Goal: Check status: Check status

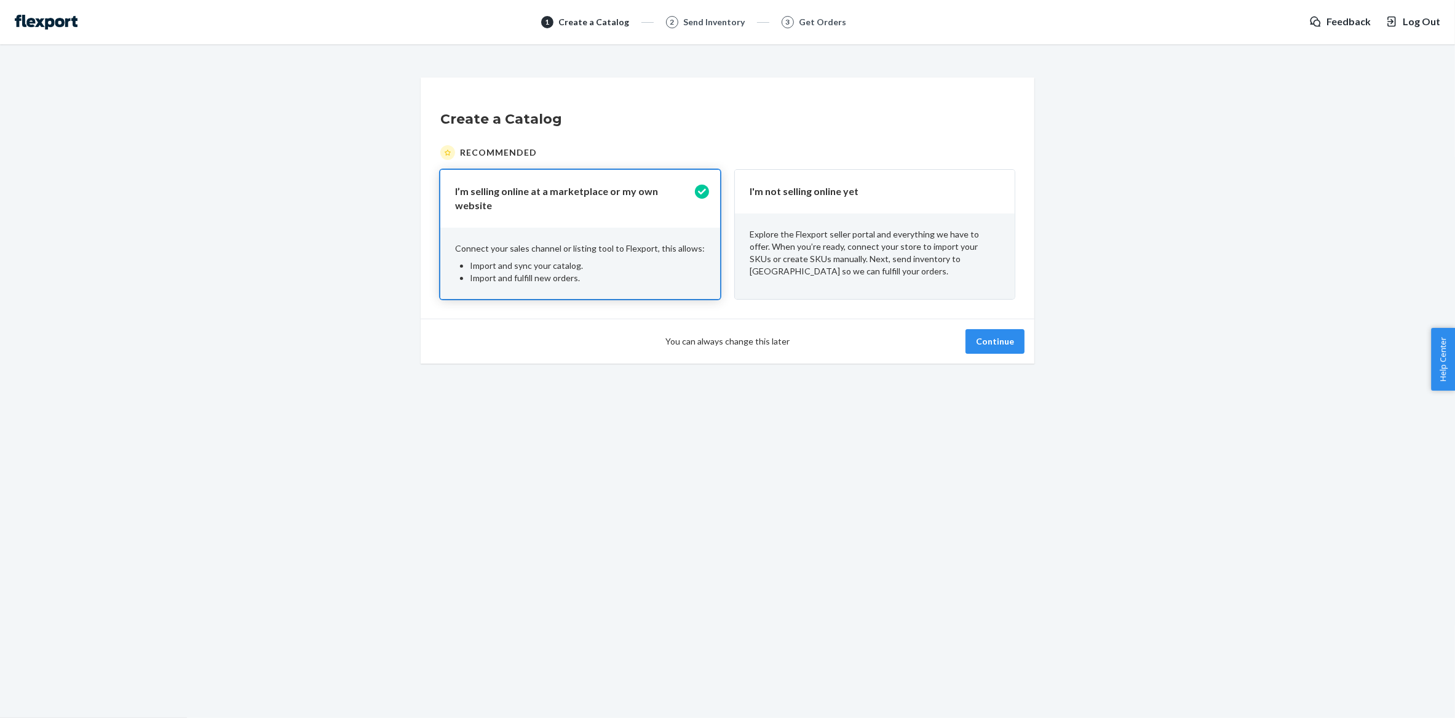
click at [871, 283] on div "Explore the Flexport seller portal and everything we have to offer. When you’re…" at bounding box center [875, 252] width 280 height 79
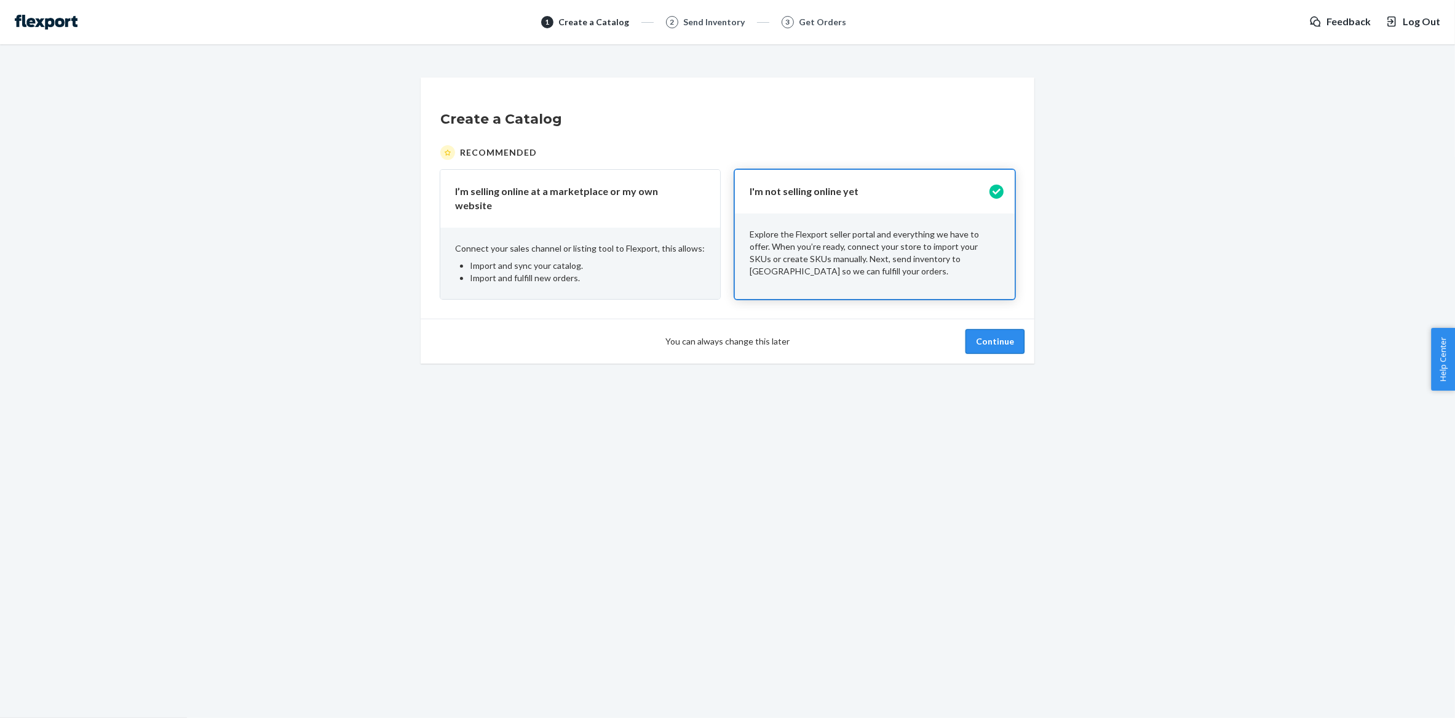
click at [1001, 341] on button "Continue" at bounding box center [995, 341] width 59 height 25
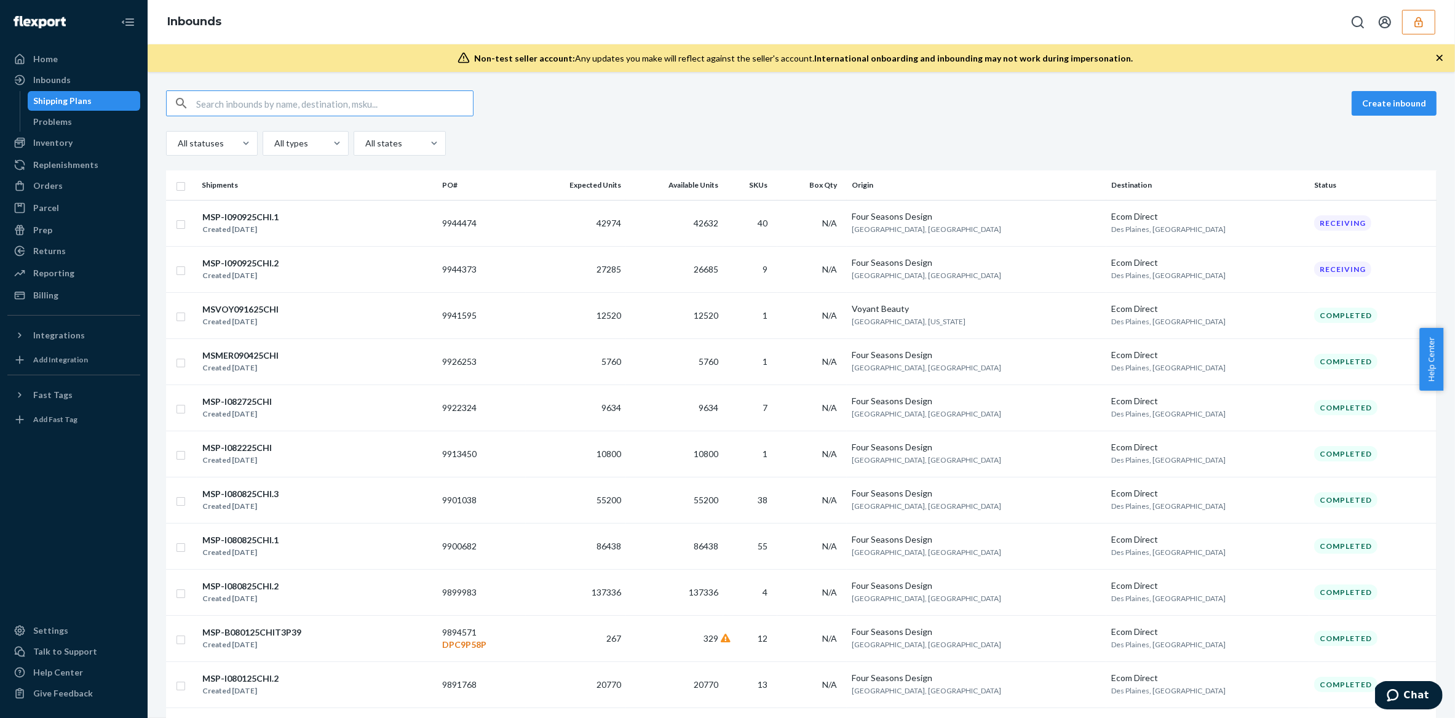
click at [1426, 28] on button "button" at bounding box center [1418, 22] width 33 height 25
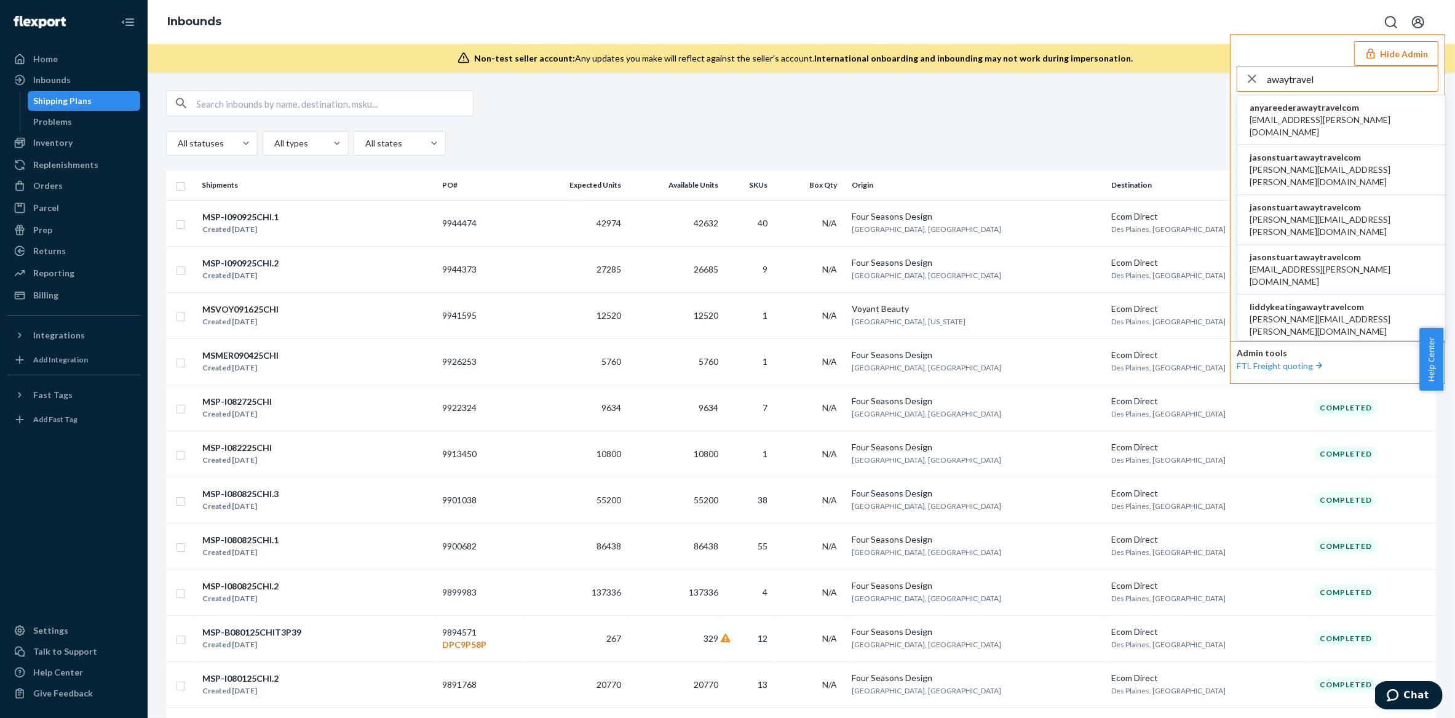
type input "awaytravel"
click at [1302, 116] on span "anya.reeder@awaytravel.com" at bounding box center [1341, 126] width 183 height 25
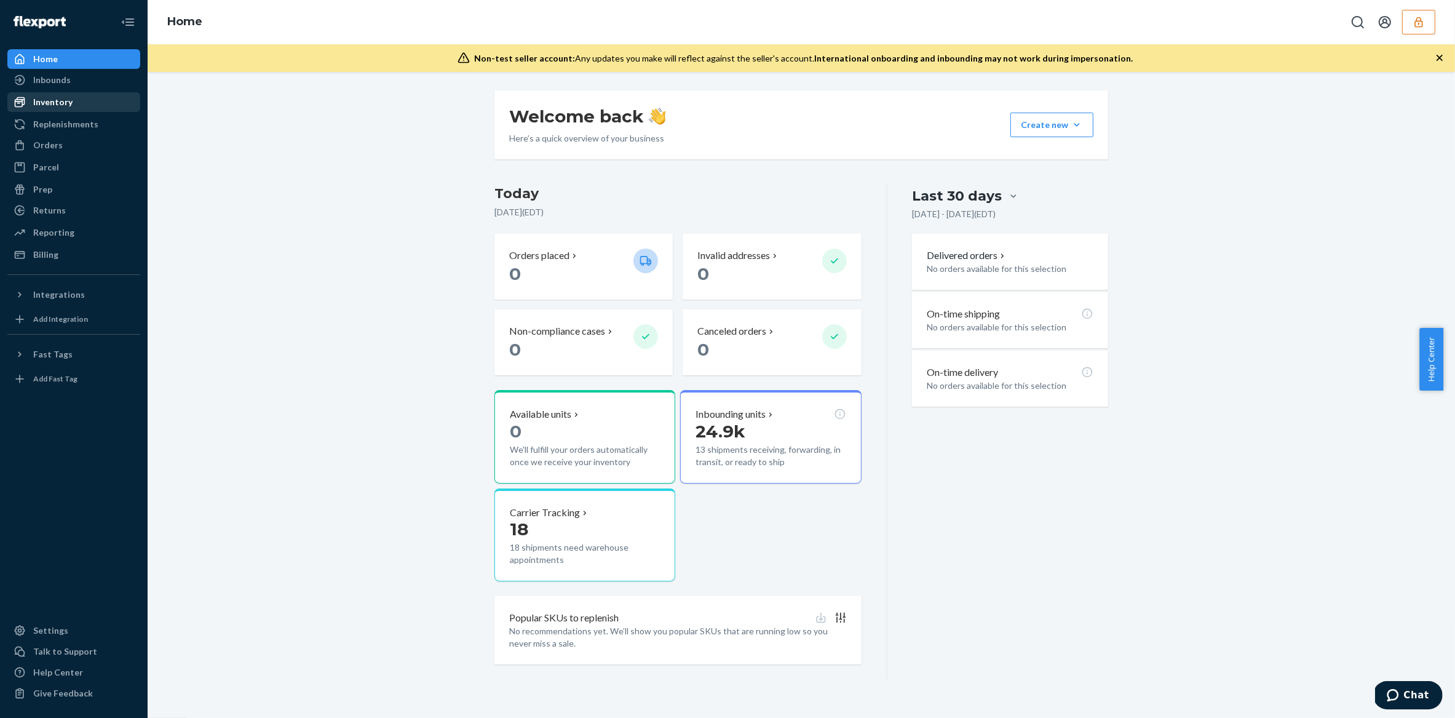
click at [51, 107] on div "Inventory" at bounding box center [52, 102] width 39 height 12
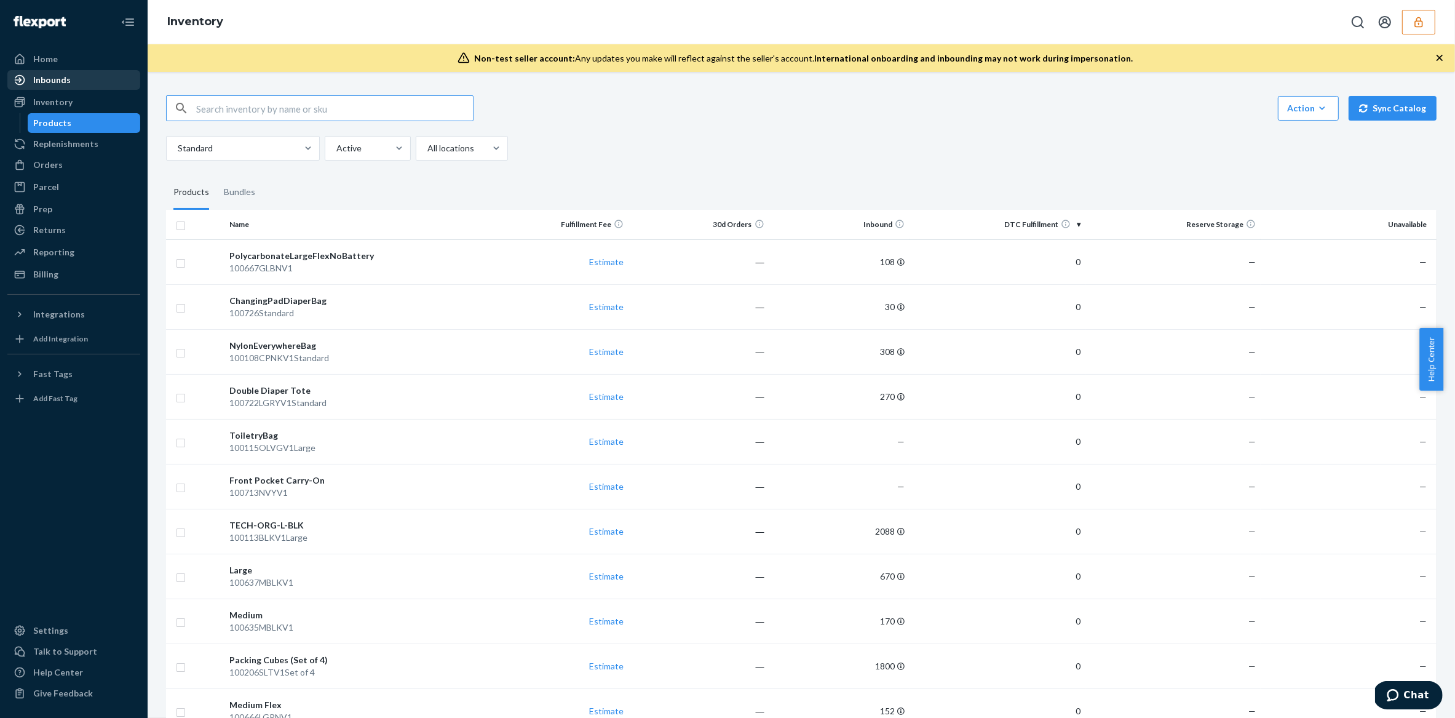
click at [56, 77] on div "Inbounds" at bounding box center [52, 80] width 38 height 12
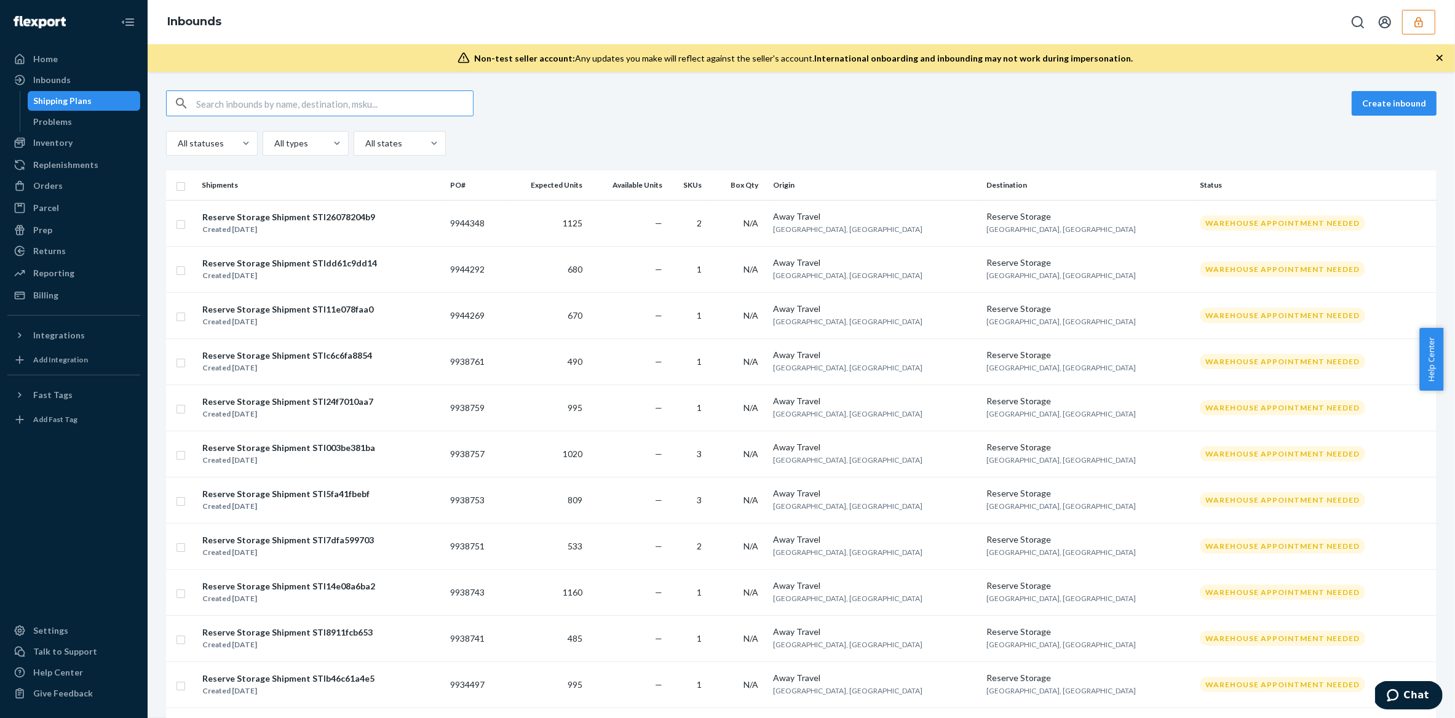
type input "9928491"
click at [606, 128] on div "Create inbound All statuses All types All states" at bounding box center [801, 122] width 1271 height 65
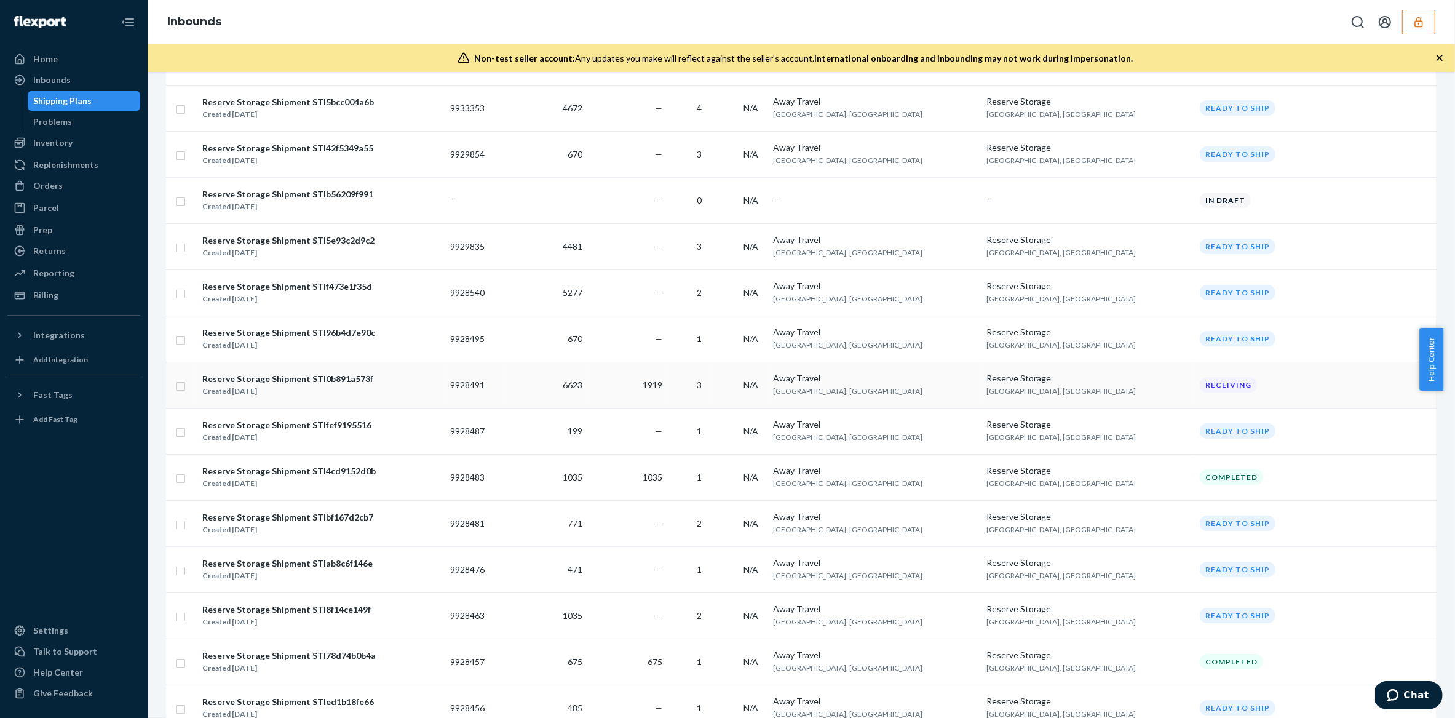
click at [587, 394] on td "6623" at bounding box center [546, 385] width 82 height 46
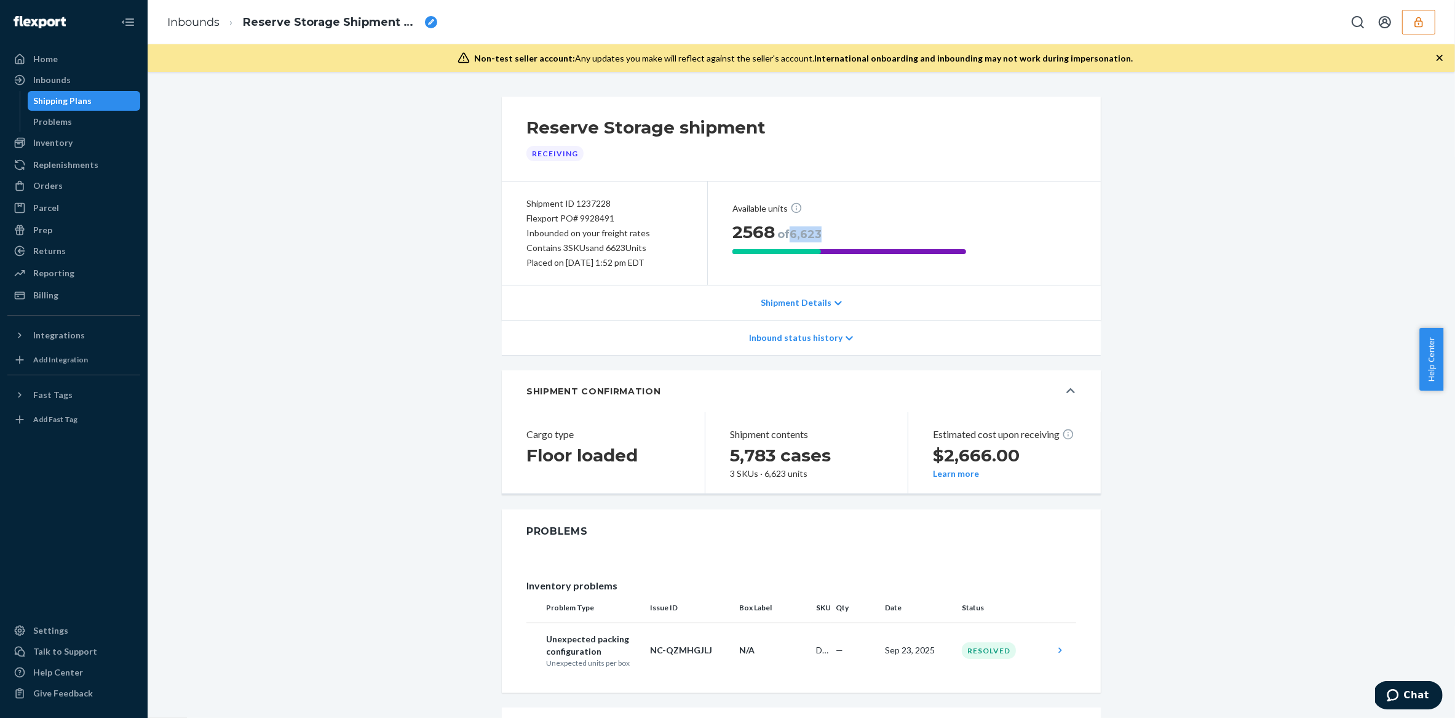
drag, startPoint x: 817, startPoint y: 234, endPoint x: 789, endPoint y: 237, distance: 27.8
click at [789, 237] on p "2568 of 6,623" at bounding box center [905, 232] width 344 height 33
copy h1 "6,623"
click at [62, 55] on div "Home" at bounding box center [74, 58] width 130 height 17
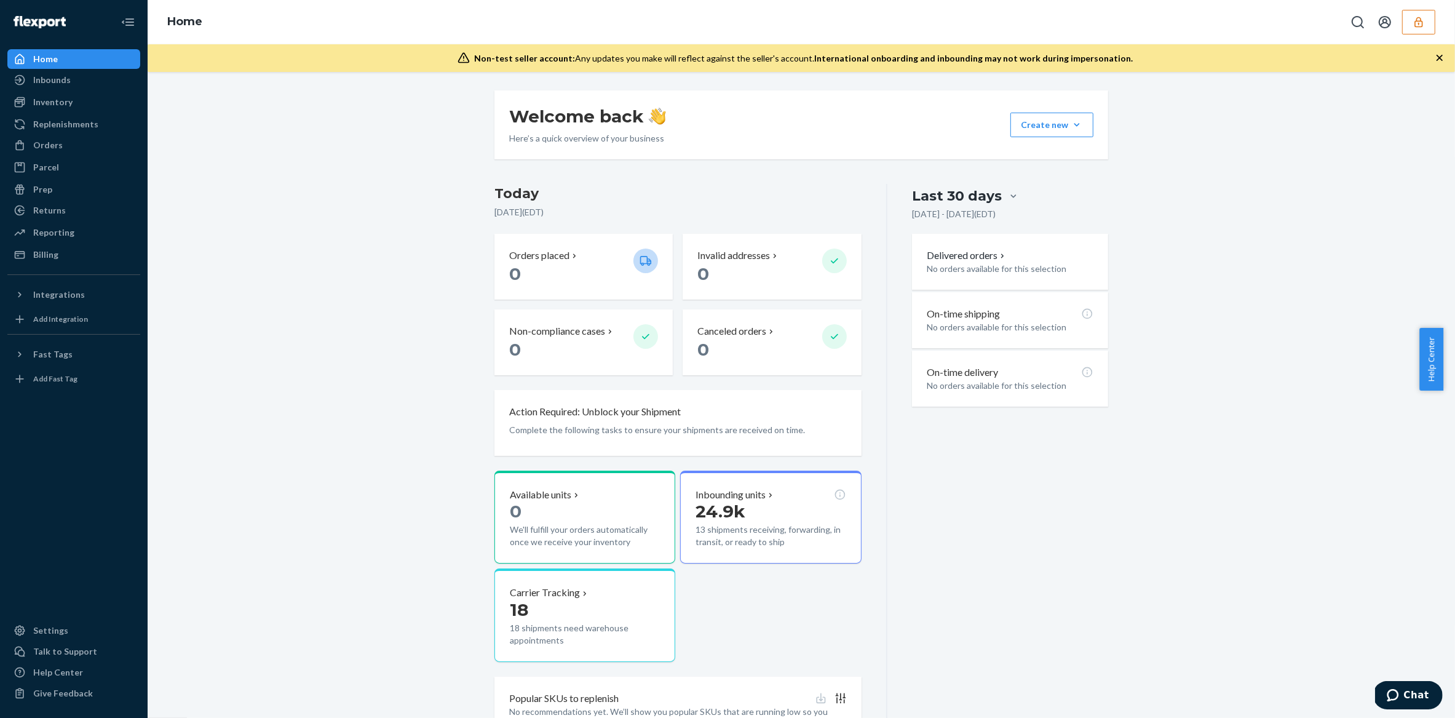
click at [1440, 55] on icon "button" at bounding box center [1440, 58] width 12 height 12
